Goal: Transaction & Acquisition: Download file/media

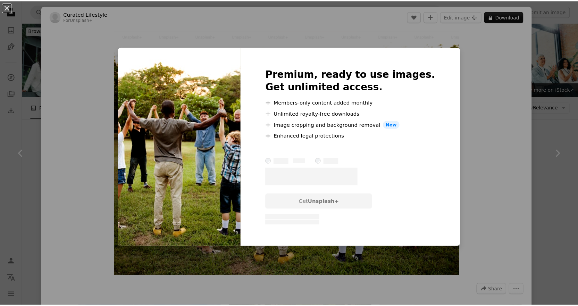
scroll to position [158, 0]
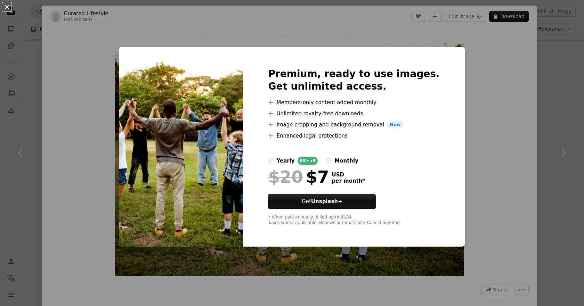
click at [3, 5] on button "An X shape" at bounding box center [7, 7] width 8 height 8
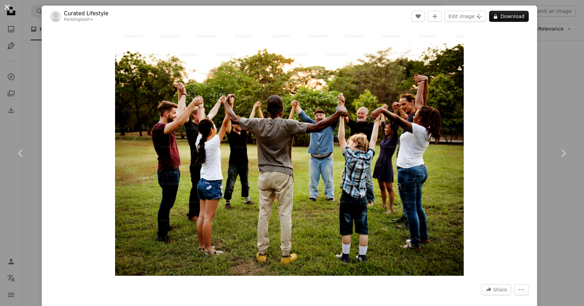
click at [9, 9] on button "An X shape" at bounding box center [7, 7] width 8 height 8
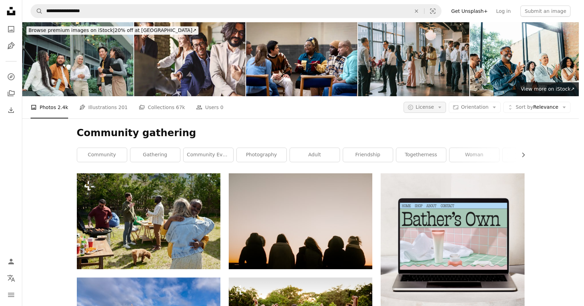
click at [443, 110] on icon "Arrow down" at bounding box center [439, 107] width 6 height 6
click at [434, 162] on span "Free" at bounding box center [447, 162] width 42 height 7
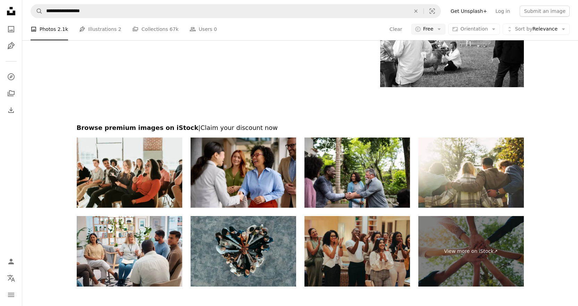
scroll to position [1008, 0]
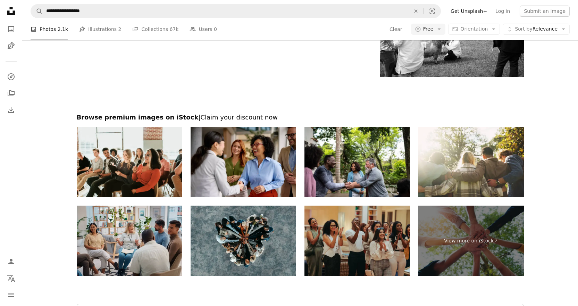
click at [150, 231] on img at bounding box center [130, 241] width 106 height 71
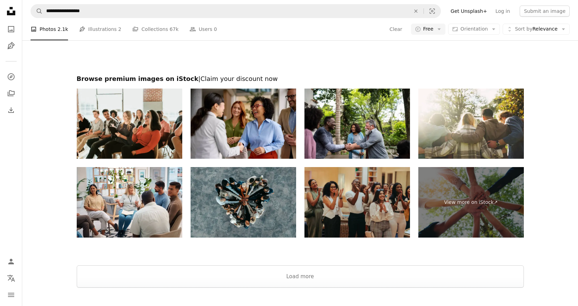
scroll to position [1107, 0]
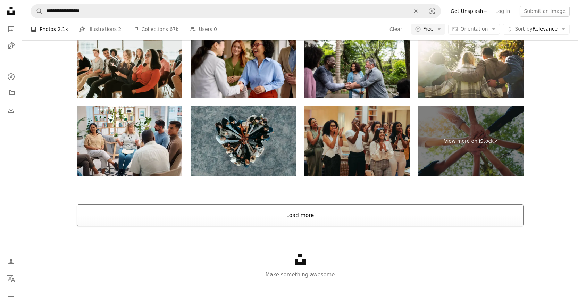
click at [286, 219] on button "Load more" at bounding box center [300, 215] width 447 height 22
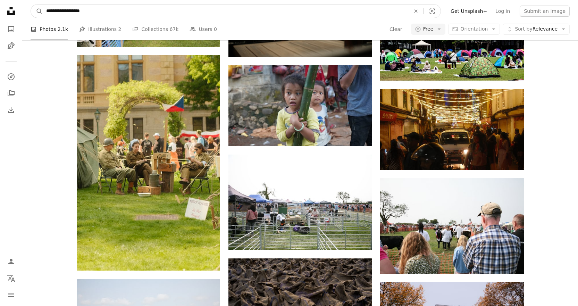
scroll to position [1956, 0]
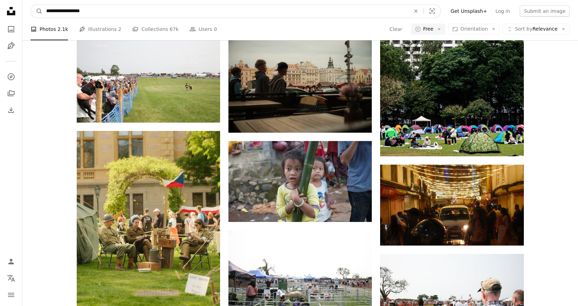
drag, startPoint x: 109, startPoint y: 11, endPoint x: -95, endPoint y: -3, distance: 204.4
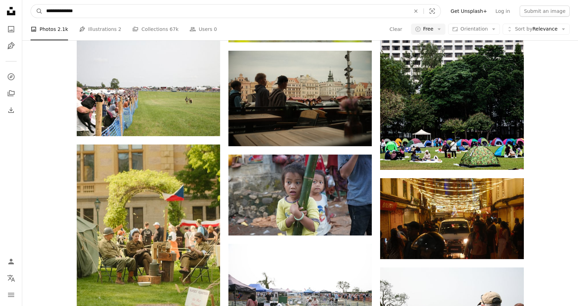
type input "**********"
click button "A magnifying glass" at bounding box center [37, 11] width 12 height 13
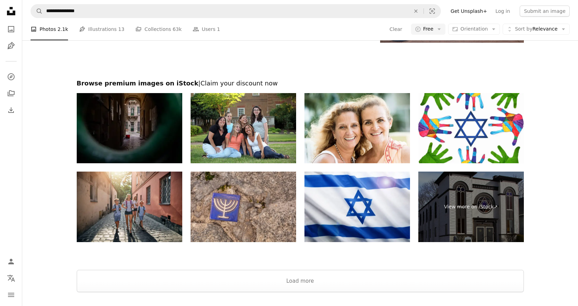
scroll to position [1355, 0]
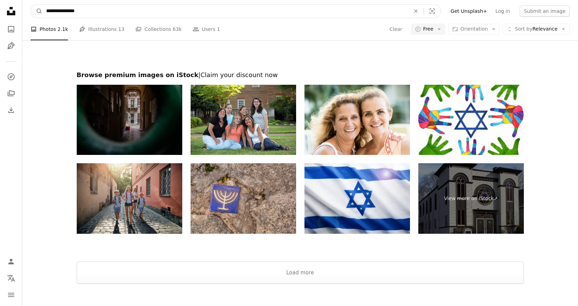
drag, startPoint x: 125, startPoint y: 4, endPoint x: 0, endPoint y: 21, distance: 125.9
drag, startPoint x: 97, startPoint y: 11, endPoint x: -14, endPoint y: 20, distance: 111.2
type input "*********"
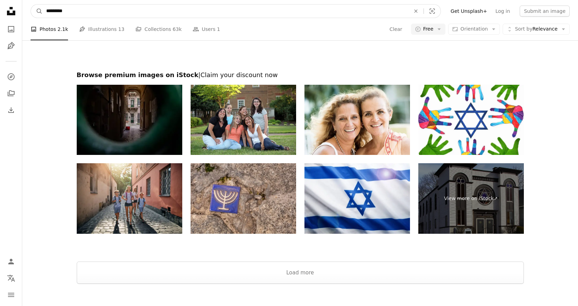
click at [31, 5] on button "A magnifying glass" at bounding box center [37, 11] width 12 height 13
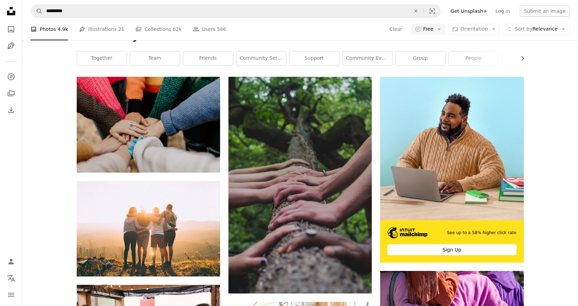
scroll to position [137, 0]
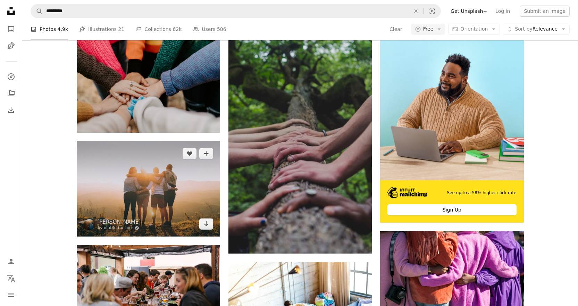
click at [185, 214] on img at bounding box center [148, 189] width 143 height 96
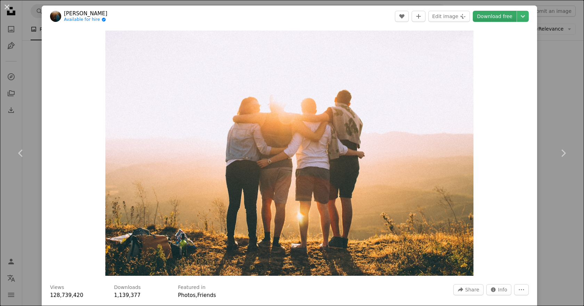
click at [500, 18] on link "Download free" at bounding box center [494, 16] width 44 height 11
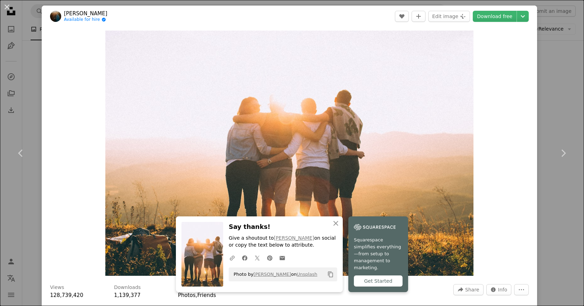
click at [3, 8] on button "An X shape" at bounding box center [7, 7] width 8 height 8
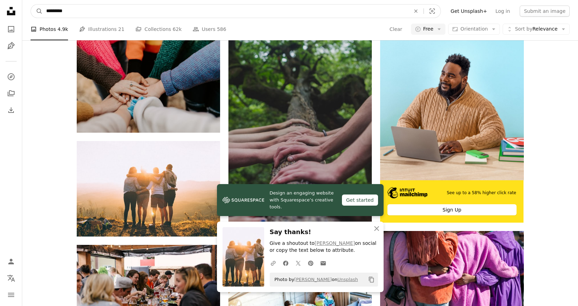
click at [95, 11] on input "*********" at bounding box center [226, 11] width 366 height 13
drag, startPoint x: 121, startPoint y: 10, endPoint x: -19, endPoint y: 9, distance: 140.0
type input "**********"
click button "A magnifying glass" at bounding box center [37, 11] width 12 height 13
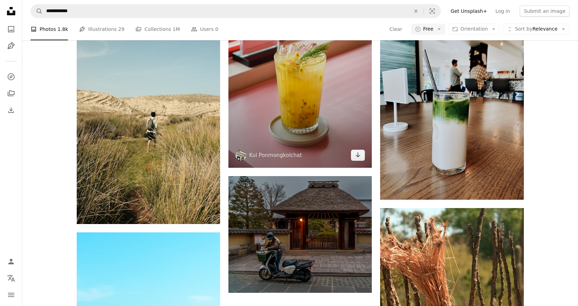
scroll to position [799, 0]
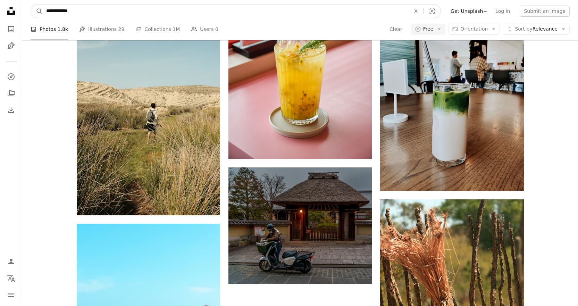
drag, startPoint x: 107, startPoint y: 13, endPoint x: 19, endPoint y: 11, distance: 87.2
click at [19, 11] on div "**********" at bounding box center [289, 24] width 578 height 1647
type input "*********"
click button "A magnifying glass" at bounding box center [37, 11] width 12 height 13
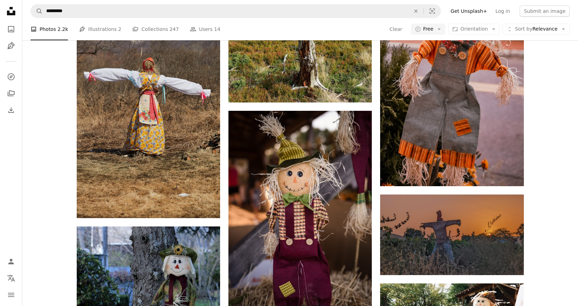
scroll to position [243, 0]
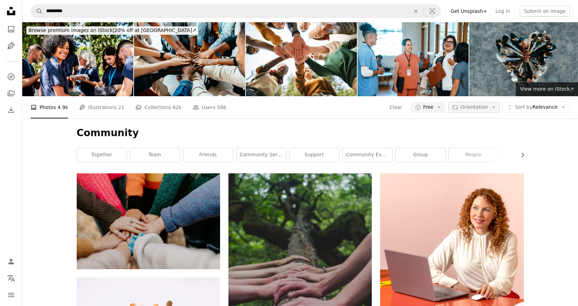
click at [477, 106] on span "Orientation" at bounding box center [474, 107] width 27 height 6
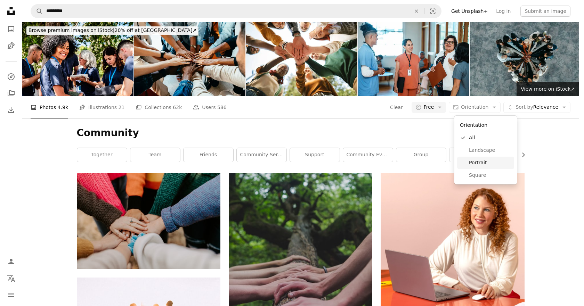
click at [485, 160] on span "Portrait" at bounding box center [490, 162] width 42 height 7
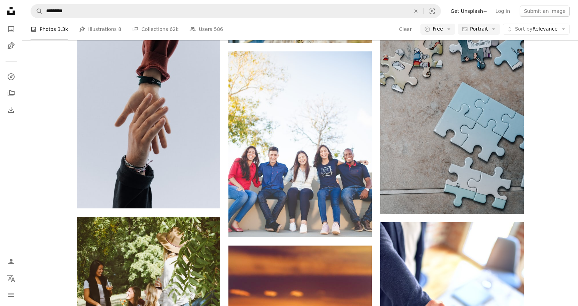
scroll to position [556, 0]
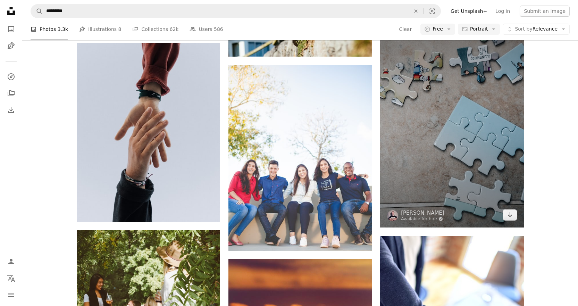
click at [470, 139] on img at bounding box center [451, 119] width 143 height 215
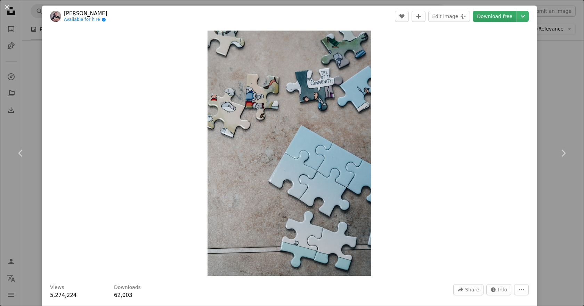
click at [485, 18] on link "Download free" at bounding box center [494, 16] width 44 height 11
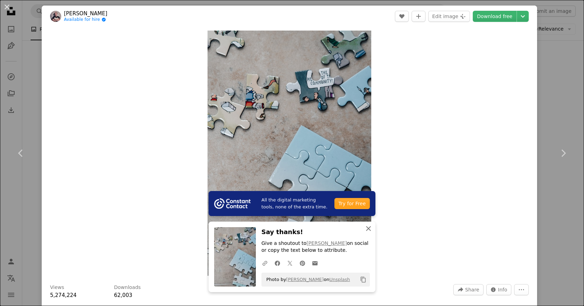
click at [366, 229] on icon "button" at bounding box center [368, 228] width 5 height 5
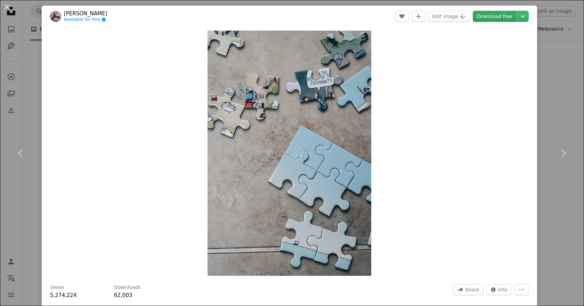
click at [497, 14] on link "Download free" at bounding box center [494, 16] width 44 height 11
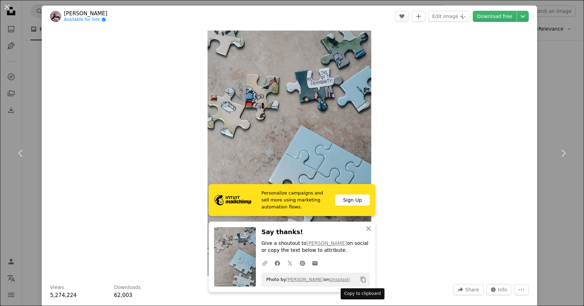
click at [360, 282] on icon "Copy content" at bounding box center [363, 280] width 6 height 6
click at [115, 98] on div "Zoom in" at bounding box center [289, 153] width 495 height 252
click at [8, 10] on button "An X shape" at bounding box center [7, 7] width 8 height 8
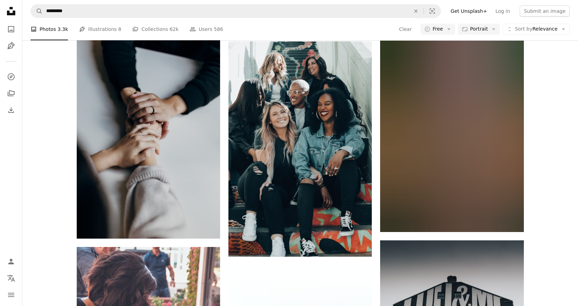
scroll to position [1181, 0]
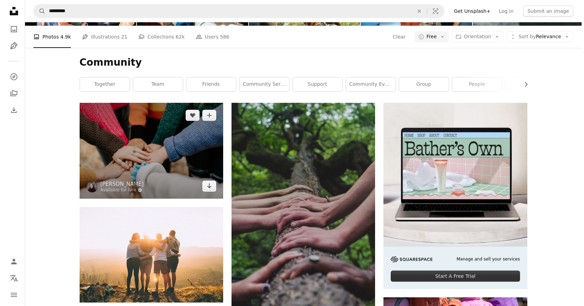
scroll to position [174, 0]
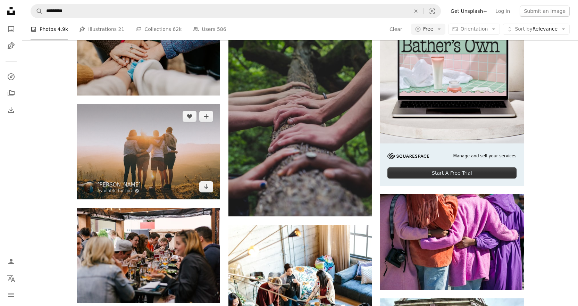
click at [165, 156] on img at bounding box center [148, 152] width 143 height 96
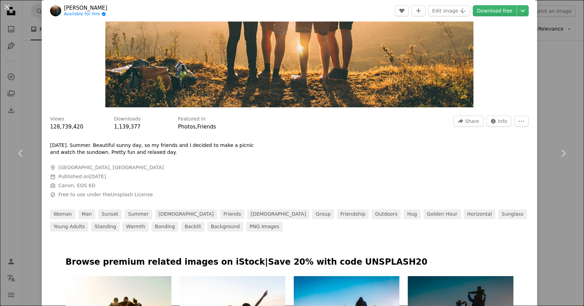
scroll to position [243, 0]
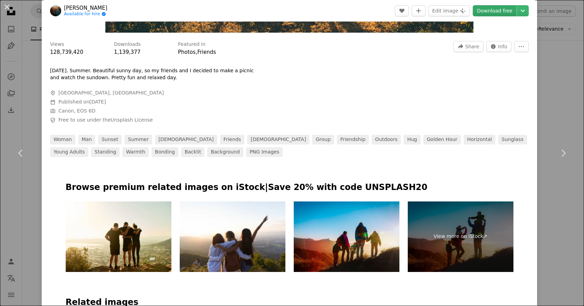
click at [502, 11] on link "Download free" at bounding box center [494, 10] width 44 height 11
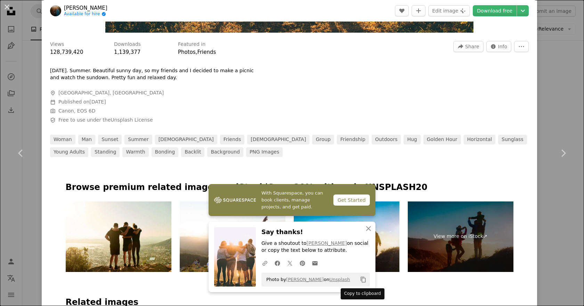
click at [361, 279] on icon "Copy content" at bounding box center [363, 280] width 6 height 6
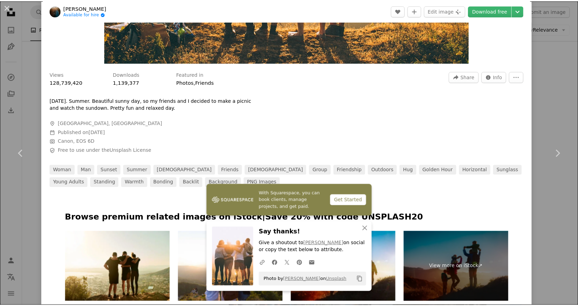
scroll to position [174, 0]
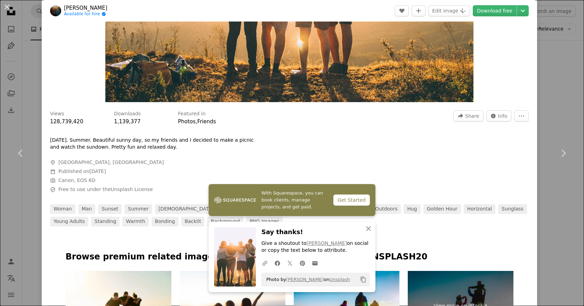
click at [10, 9] on button "An X shape" at bounding box center [7, 7] width 8 height 8
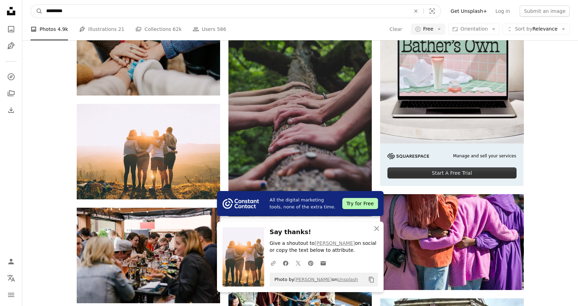
drag, startPoint x: 107, startPoint y: 12, endPoint x: 18, endPoint y: 10, distance: 88.3
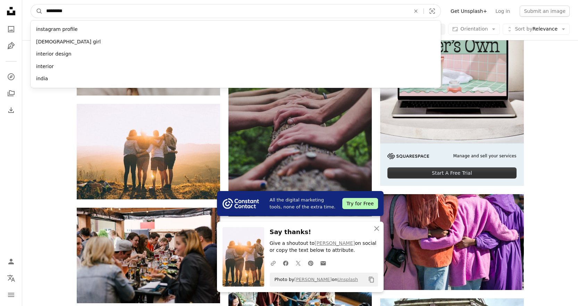
type input "**********"
click button "A magnifying glass" at bounding box center [37, 11] width 12 height 13
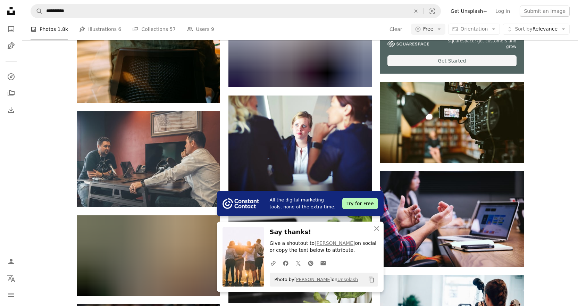
scroll to position [313, 0]
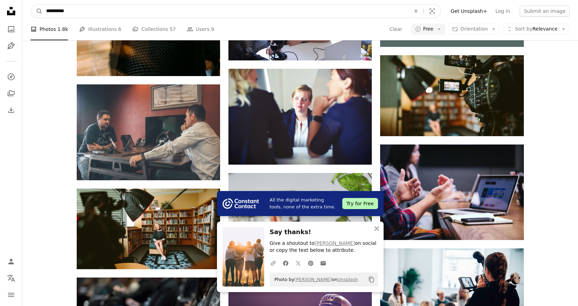
drag, startPoint x: 141, startPoint y: 13, endPoint x: 5, endPoint y: 11, distance: 136.5
type input "**********"
click at [31, 5] on button "A magnifying glass" at bounding box center [37, 11] width 12 height 13
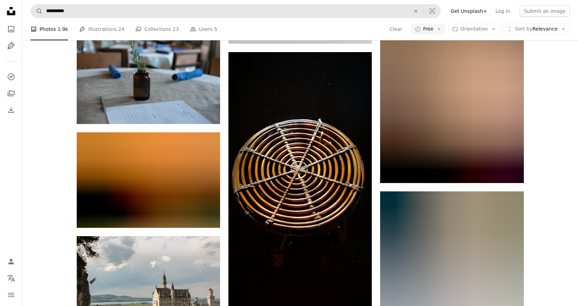
scroll to position [938, 0]
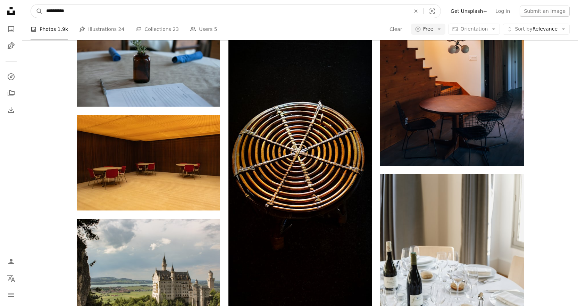
click at [80, 9] on input "**********" at bounding box center [226, 11] width 366 height 13
type input "**********"
click button "A magnifying glass" at bounding box center [37, 11] width 12 height 13
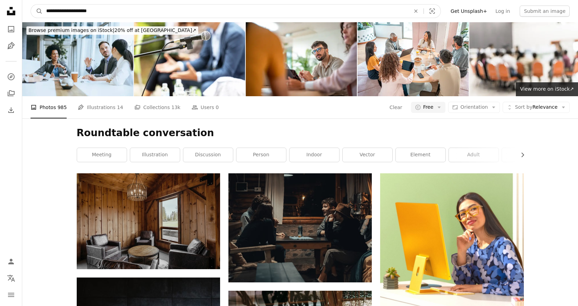
click at [59, 11] on input "**********" at bounding box center [226, 11] width 366 height 13
click at [102, 11] on input "**********" at bounding box center [226, 11] width 366 height 13
drag, startPoint x: 131, startPoint y: 12, endPoint x: 29, endPoint y: 16, distance: 101.5
click at [29, 16] on nav "**********" at bounding box center [300, 11] width 556 height 22
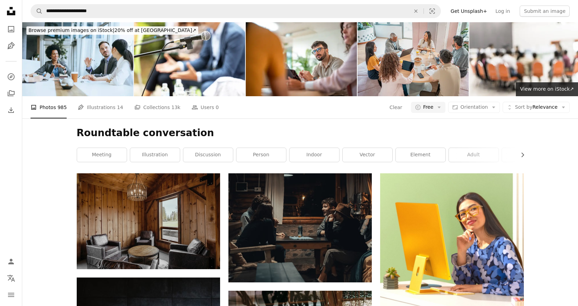
click at [443, 58] on img at bounding box center [413, 59] width 111 height 74
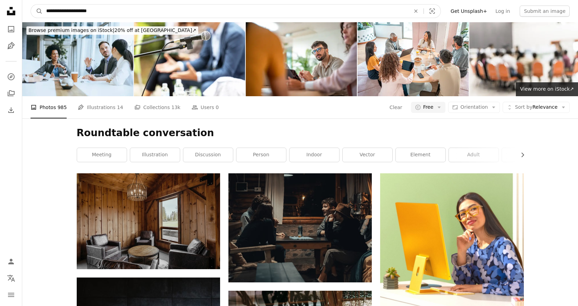
type input "*"
type input "**********"
click button "A magnifying glass" at bounding box center [37, 11] width 12 height 13
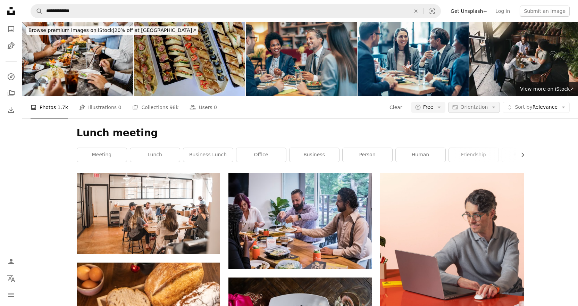
click at [484, 108] on span "Orientation" at bounding box center [474, 107] width 27 height 6
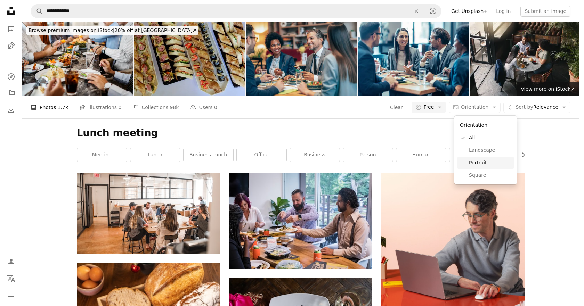
click at [486, 159] on span "Portrait" at bounding box center [490, 162] width 42 height 7
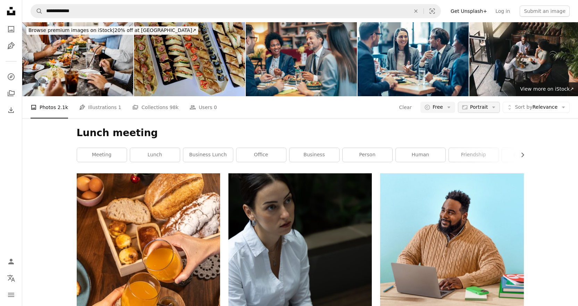
click at [488, 109] on span "Portrait" at bounding box center [479, 107] width 18 height 7
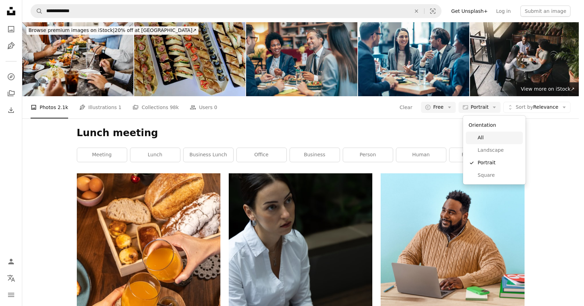
click at [490, 139] on span "All" at bounding box center [498, 137] width 42 height 7
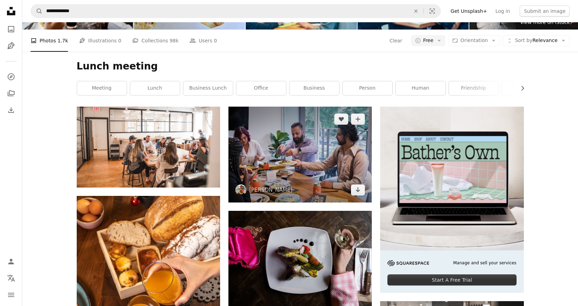
scroll to position [69, 0]
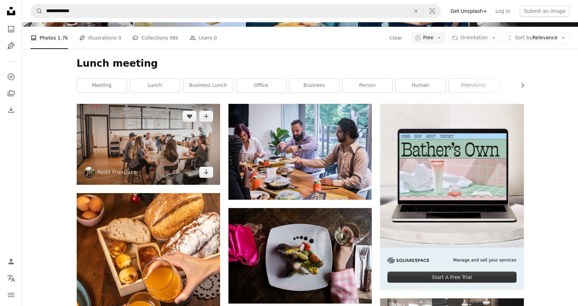
click at [160, 143] on img at bounding box center [148, 144] width 143 height 81
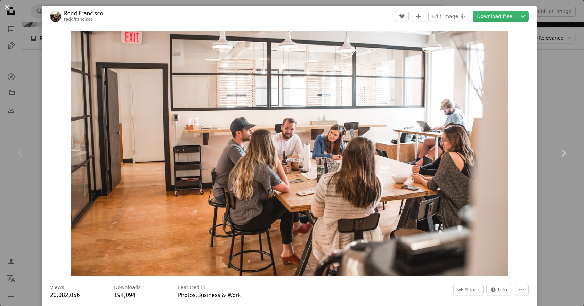
click at [567, 92] on div "An X shape Chevron left Chevron right [PERSON_NAME] reddfrancisco A heart A plu…" at bounding box center [292, 153] width 584 height 306
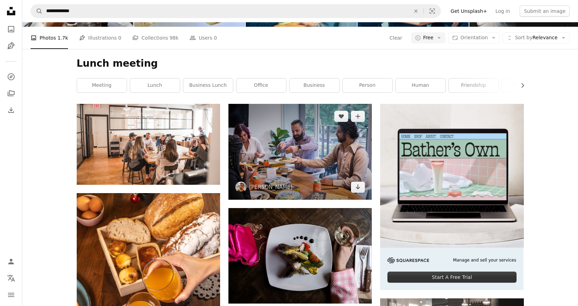
click at [305, 150] on img at bounding box center [300, 152] width 143 height 96
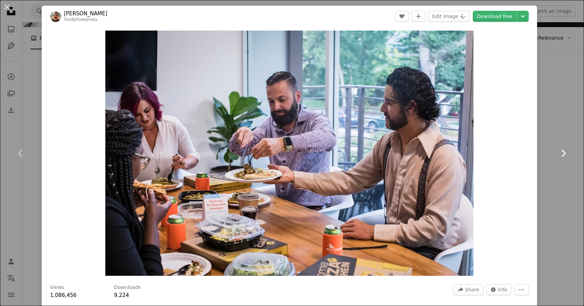
click at [562, 138] on link "Chevron right" at bounding box center [563, 153] width 42 height 67
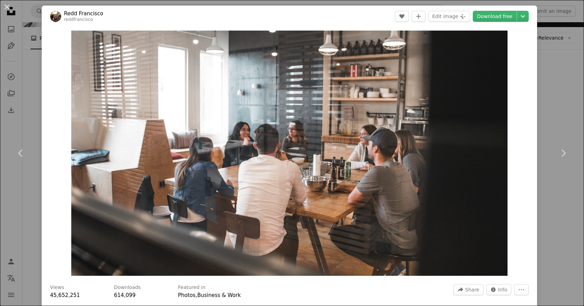
click at [550, 87] on div "An X shape Chevron left Chevron right [PERSON_NAME] reddfrancisco A heart A plu…" at bounding box center [292, 153] width 584 height 306
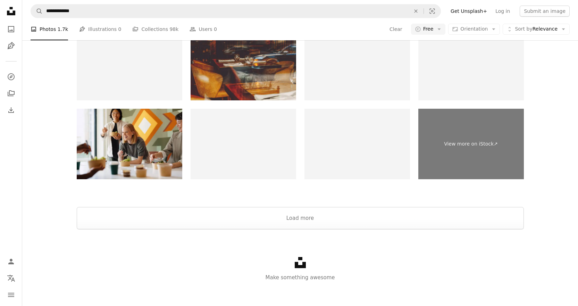
scroll to position [1339, 0]
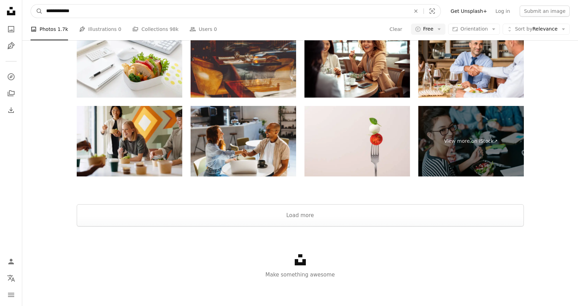
click at [118, 15] on input "**********" at bounding box center [226, 11] width 366 height 13
drag, startPoint x: 117, startPoint y: 15, endPoint x: 1, endPoint y: 8, distance: 116.6
paste input "*"
type input "**********"
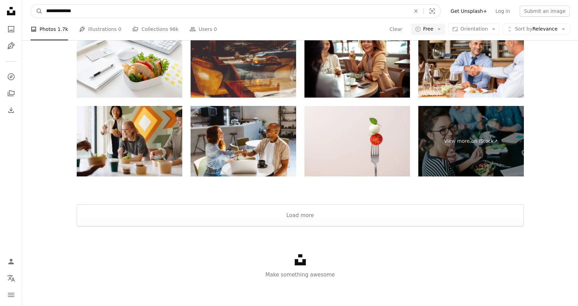
click button "A magnifying glass" at bounding box center [37, 11] width 12 height 13
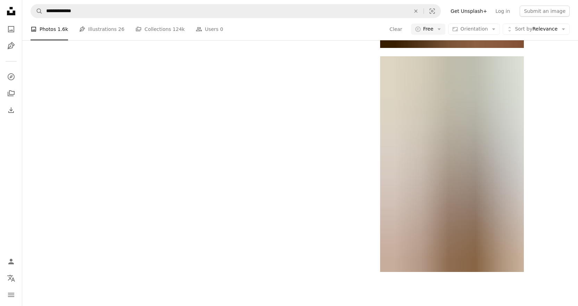
scroll to position [1216, 0]
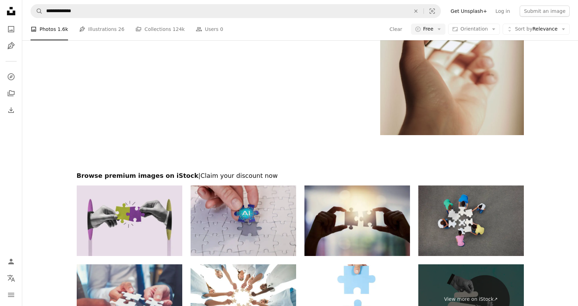
click at [462, 220] on img at bounding box center [472, 221] width 106 height 71
